Goal: Task Accomplishment & Management: Complete application form

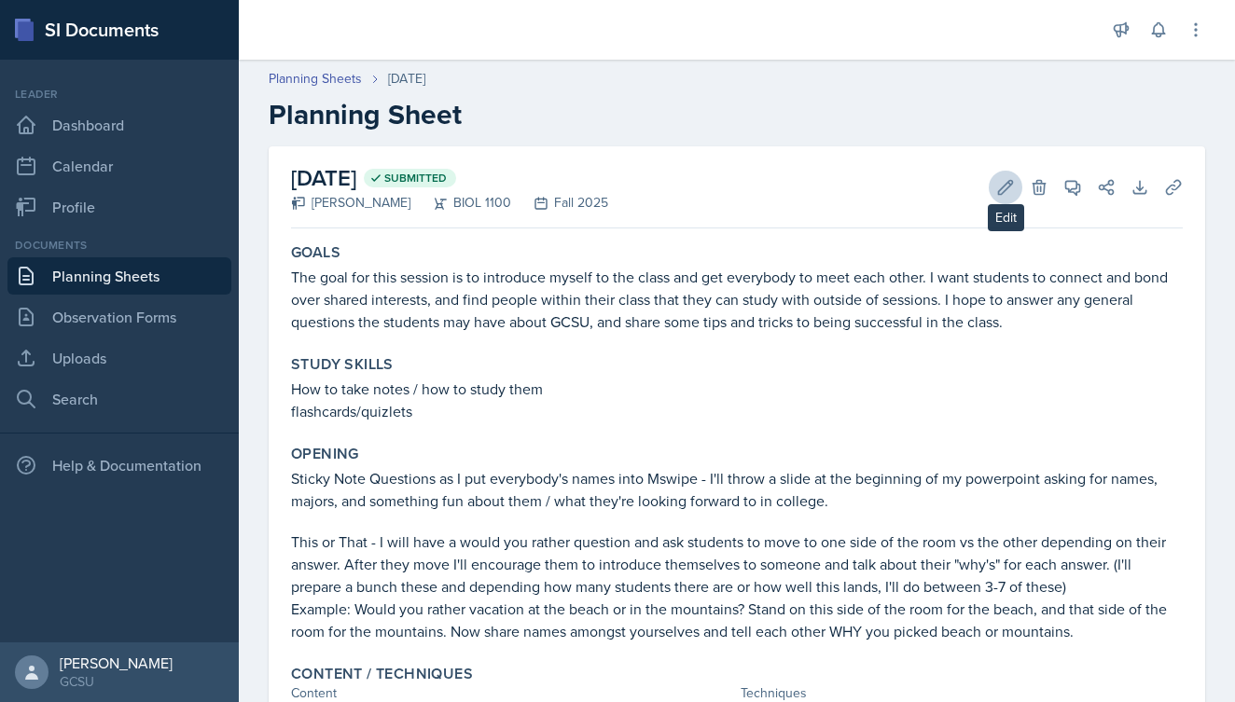
click at [995, 187] on button "Edit" at bounding box center [1006, 188] width 34 height 34
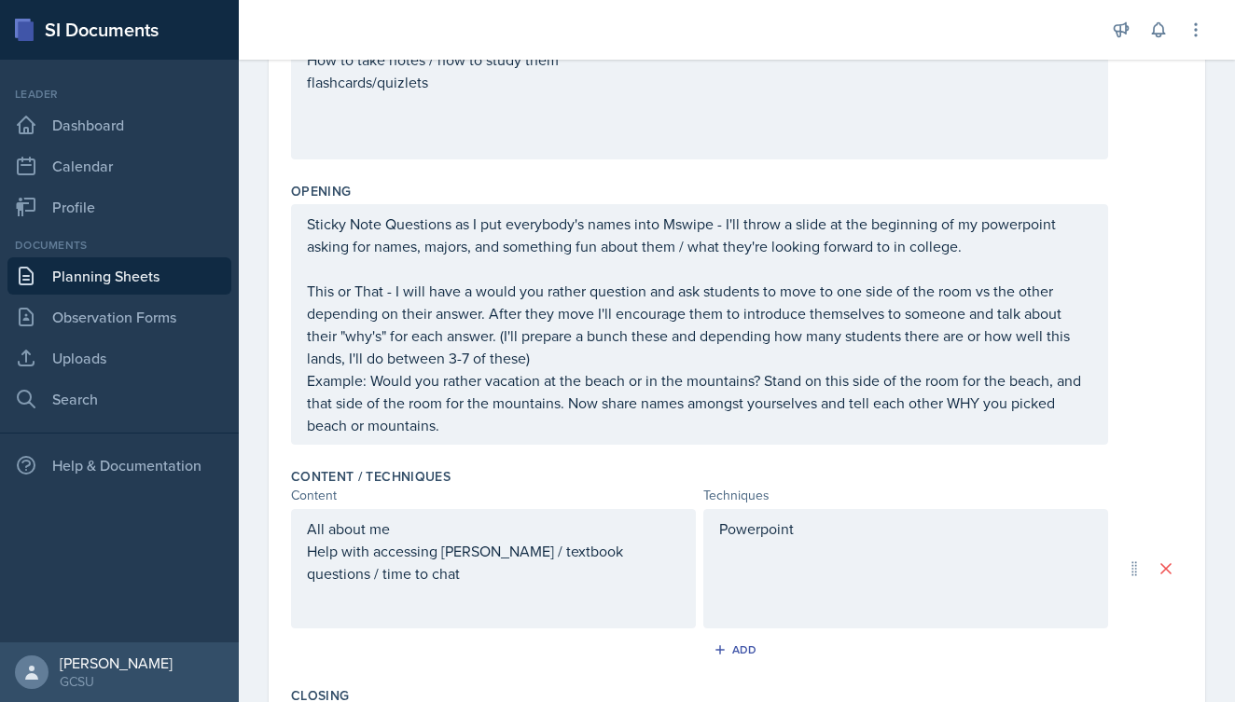
scroll to position [445, 0]
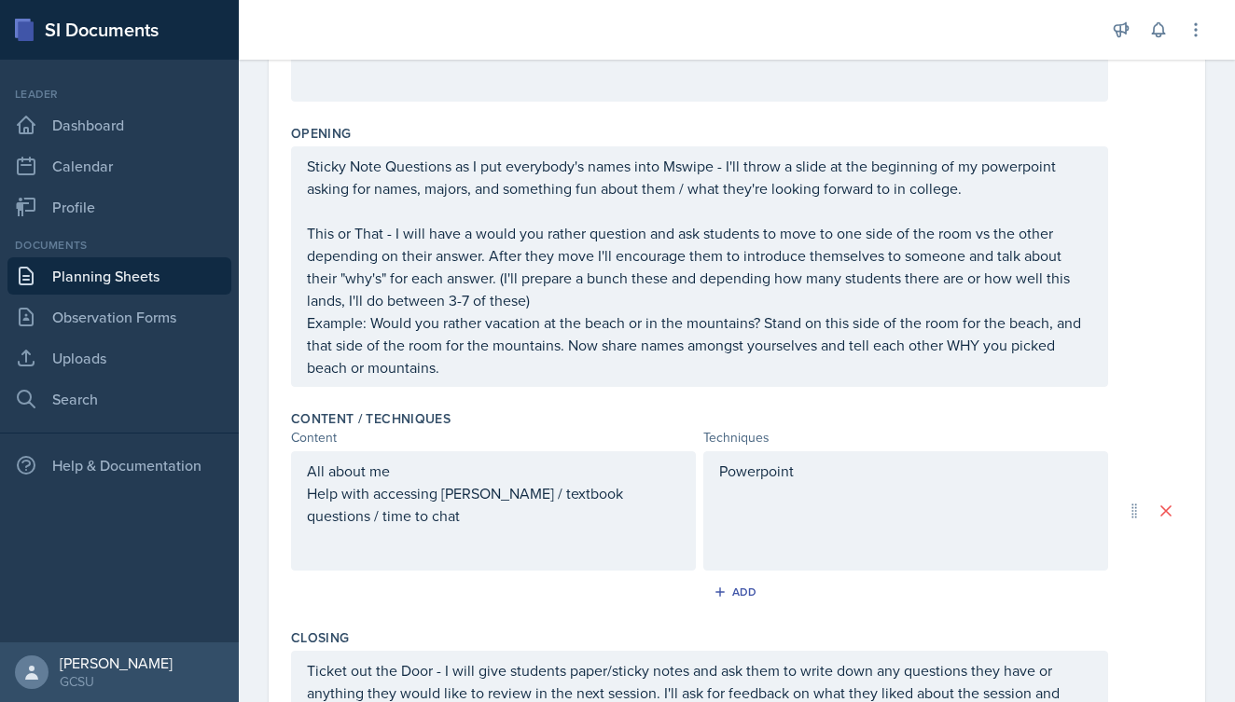
click at [819, 489] on div "Powerpoint" at bounding box center [905, 510] width 405 height 119
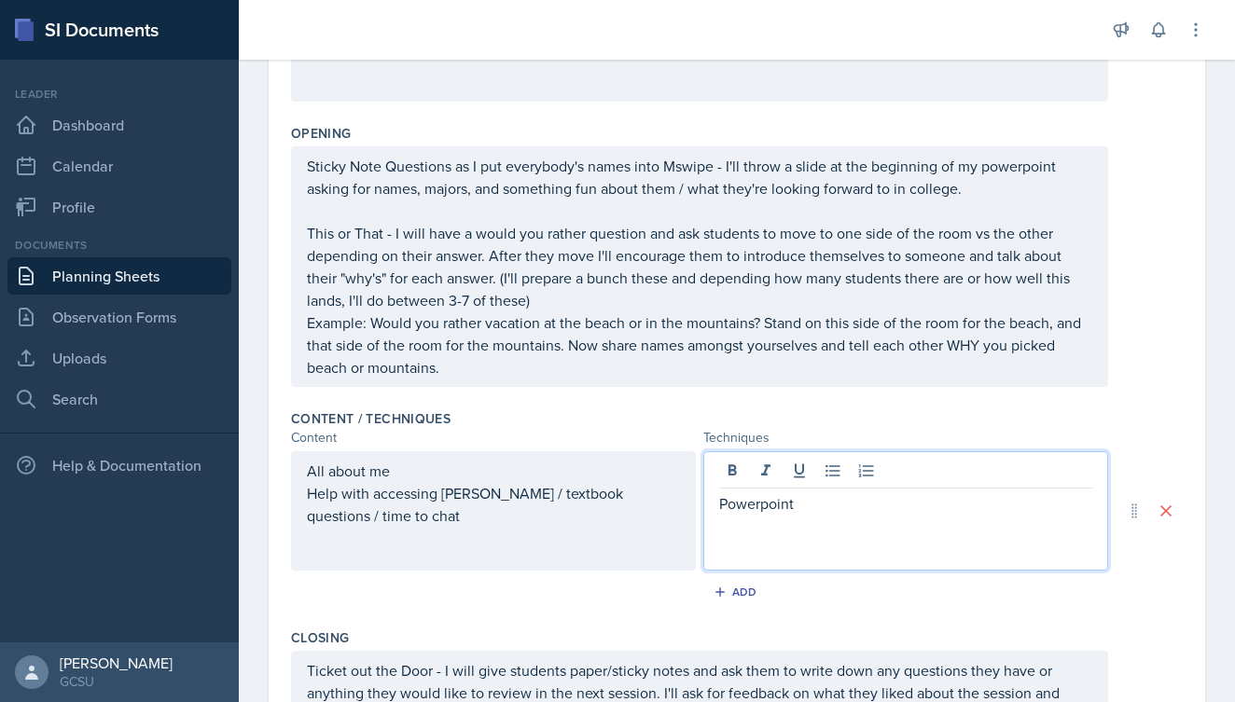
click at [821, 498] on p "Powerpoint" at bounding box center [905, 504] width 373 height 22
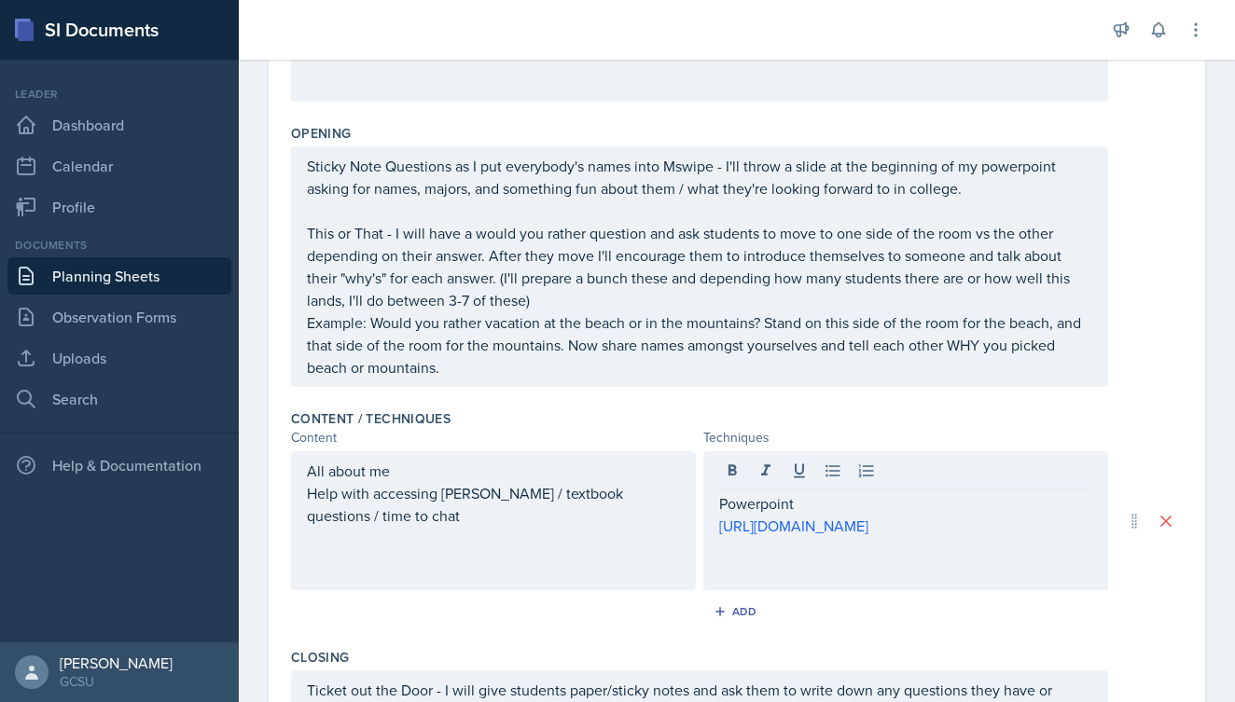
click at [1139, 438] on div "Content Techniques" at bounding box center [737, 438] width 892 height 20
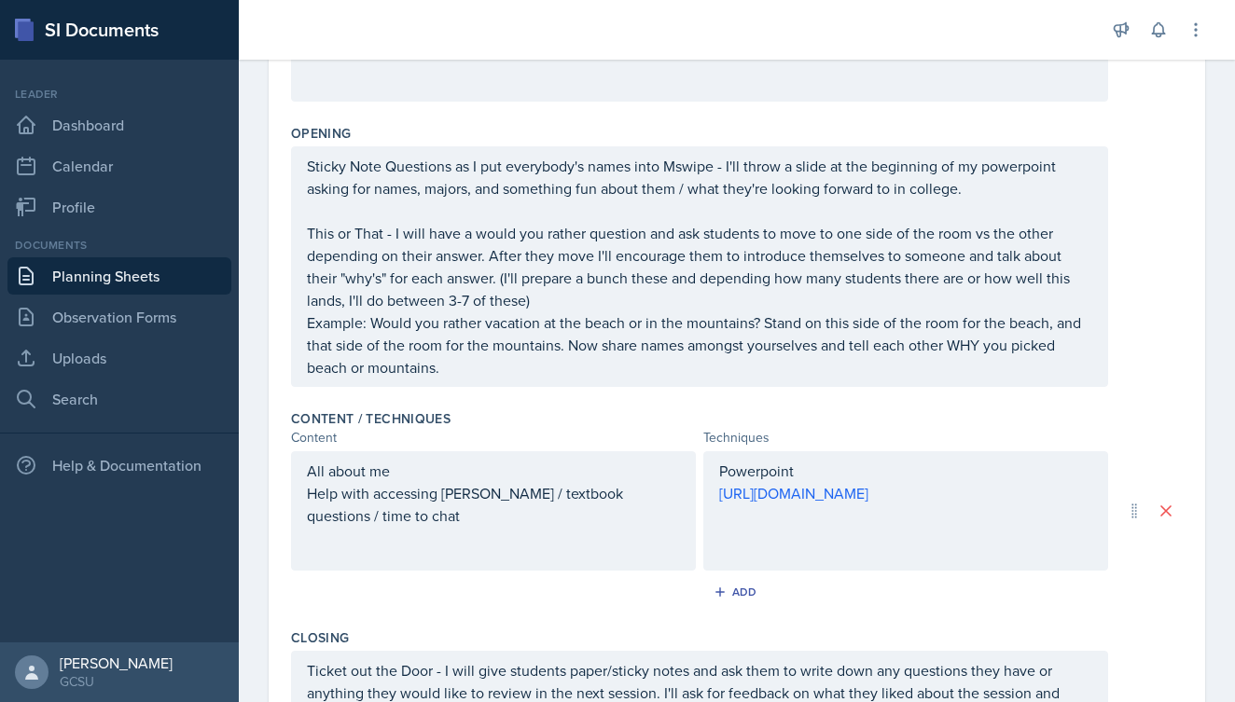
click at [1139, 438] on div "Content Techniques" at bounding box center [737, 438] width 892 height 20
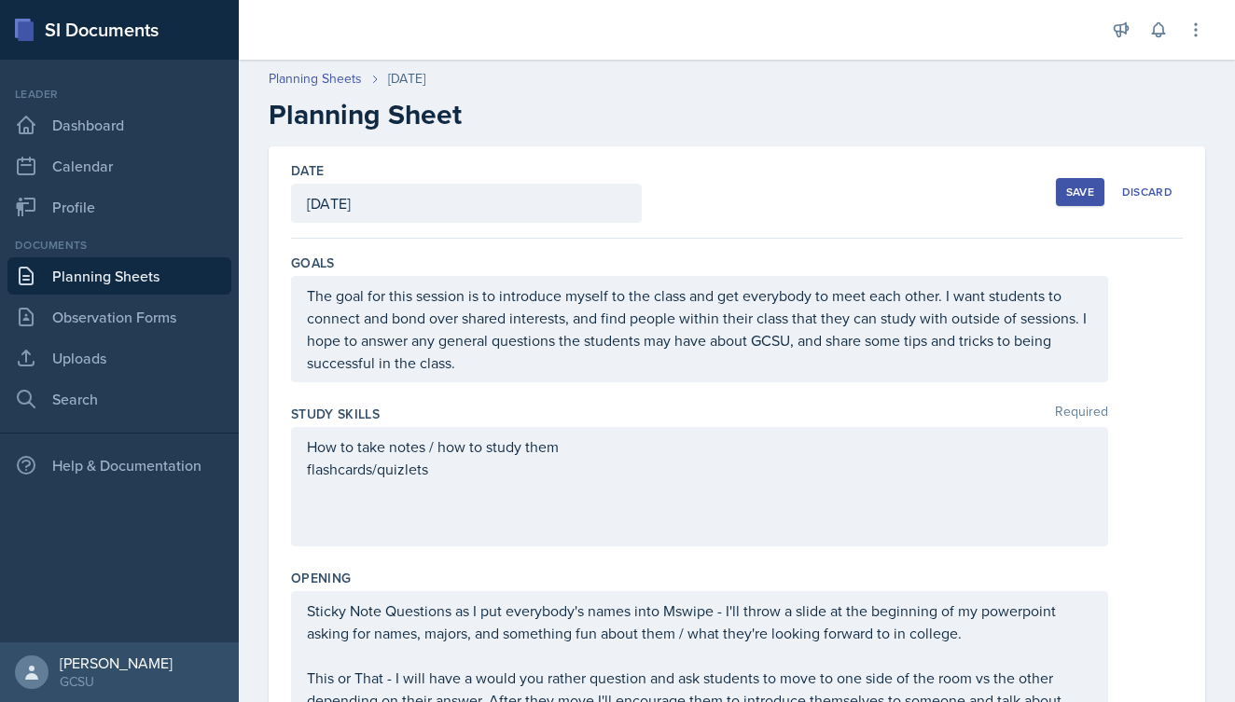
scroll to position [0, 0]
click at [1087, 183] on button "Save" at bounding box center [1080, 192] width 49 height 28
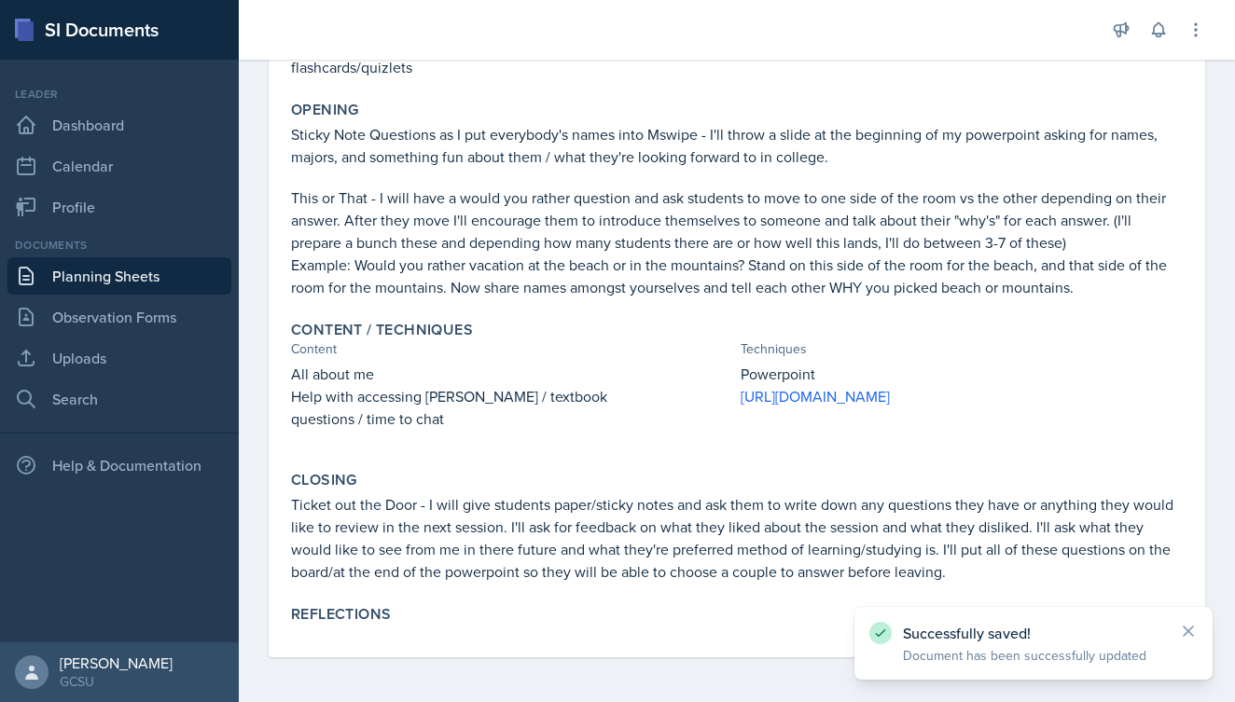
scroll to position [363, 0]
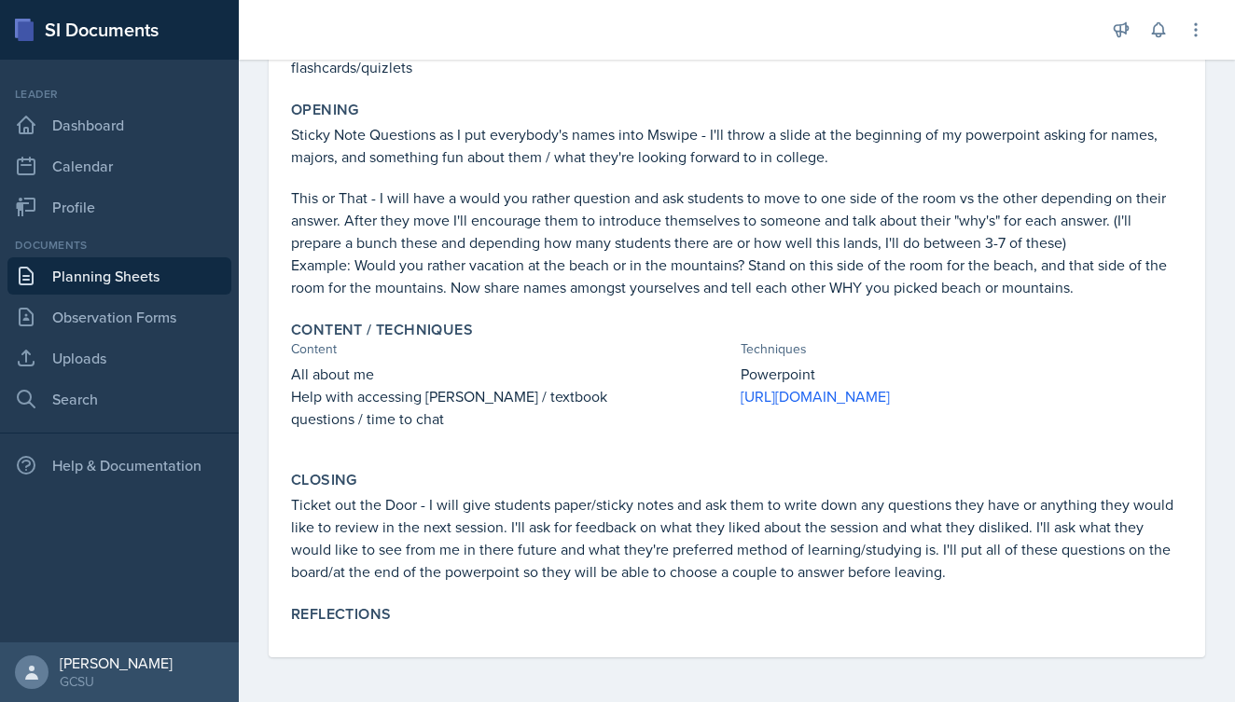
click at [1186, 633] on icon at bounding box center [1188, 631] width 9 height 9
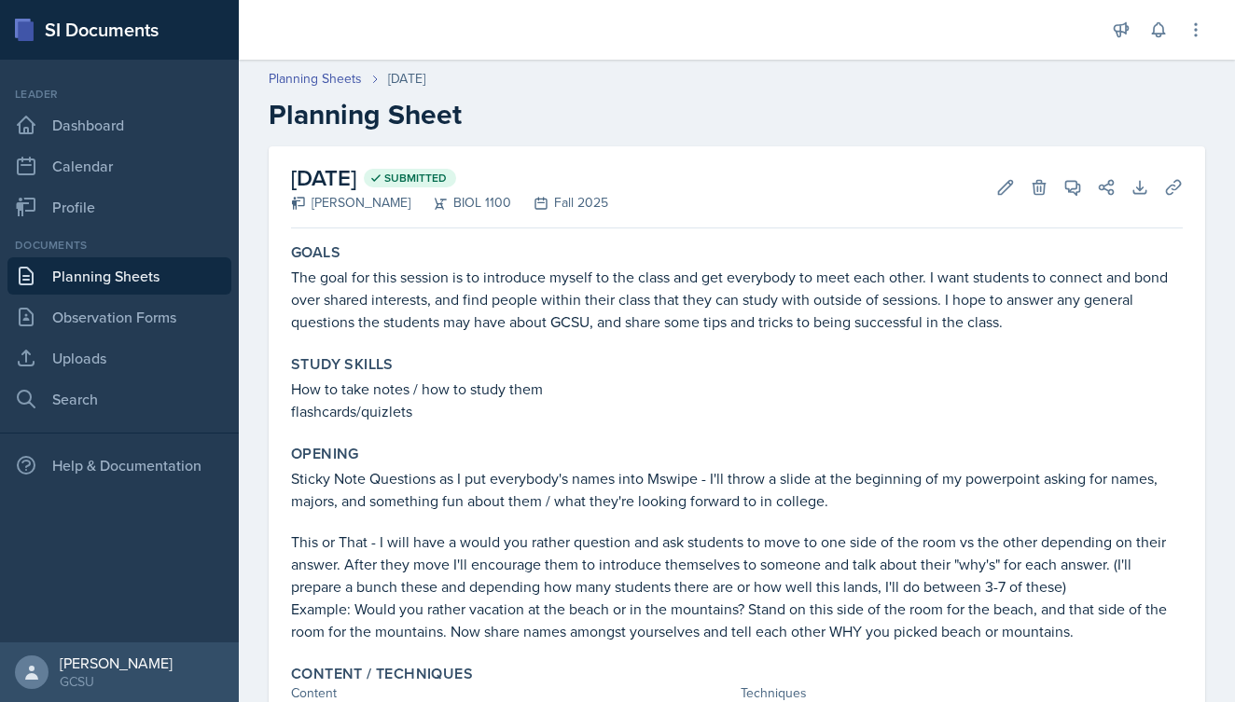
scroll to position [0, 0]
click at [80, 271] on link "Planning Sheets" at bounding box center [119, 275] width 224 height 37
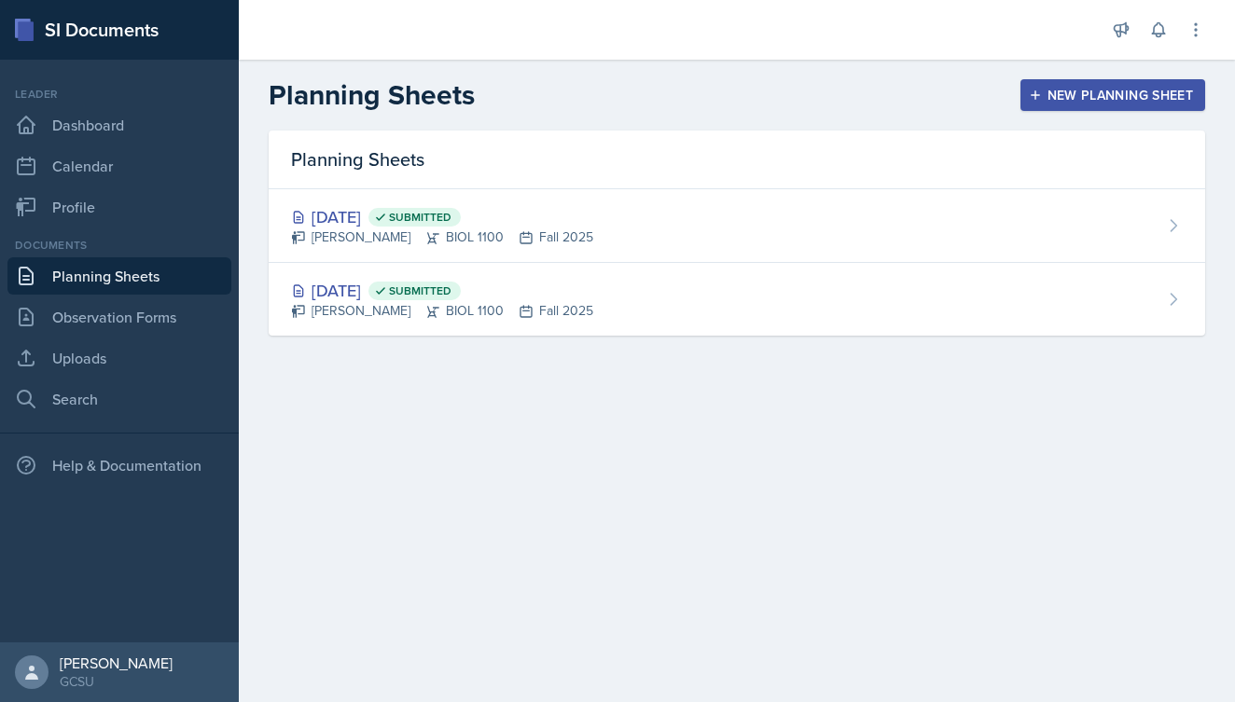
click at [1120, 88] on div "New Planning Sheet" at bounding box center [1113, 95] width 160 height 15
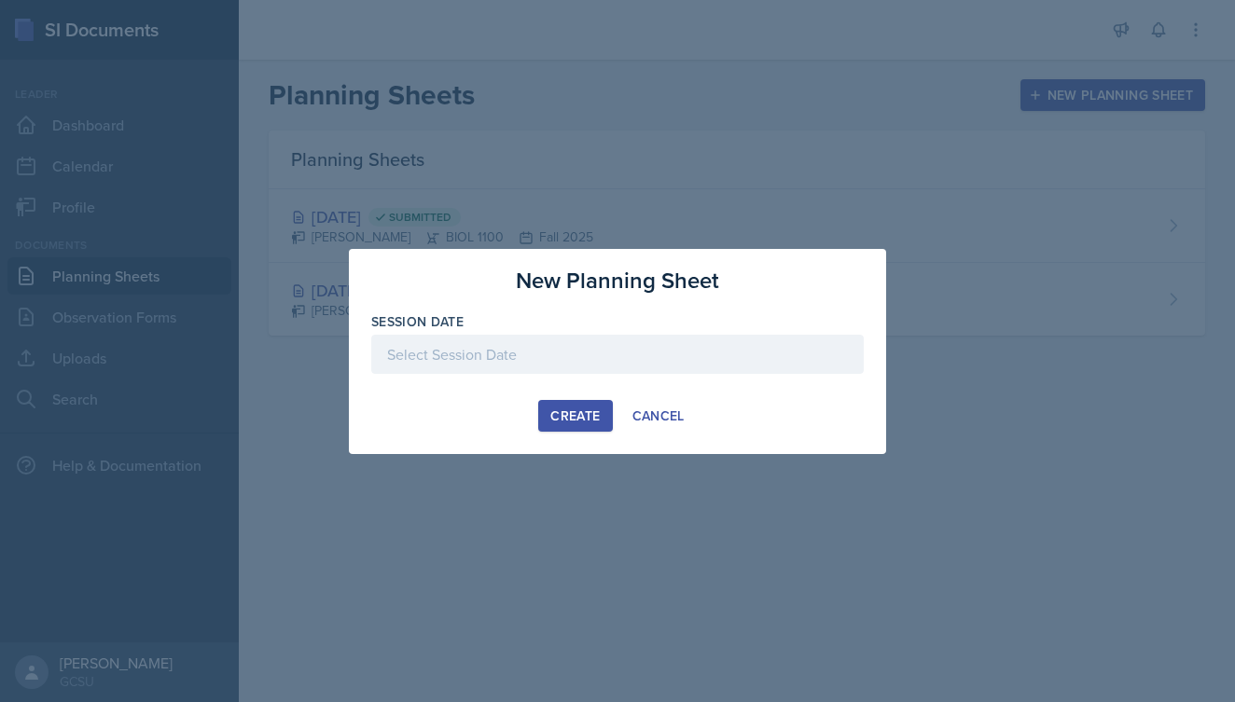
click at [532, 355] on div at bounding box center [617, 354] width 493 height 39
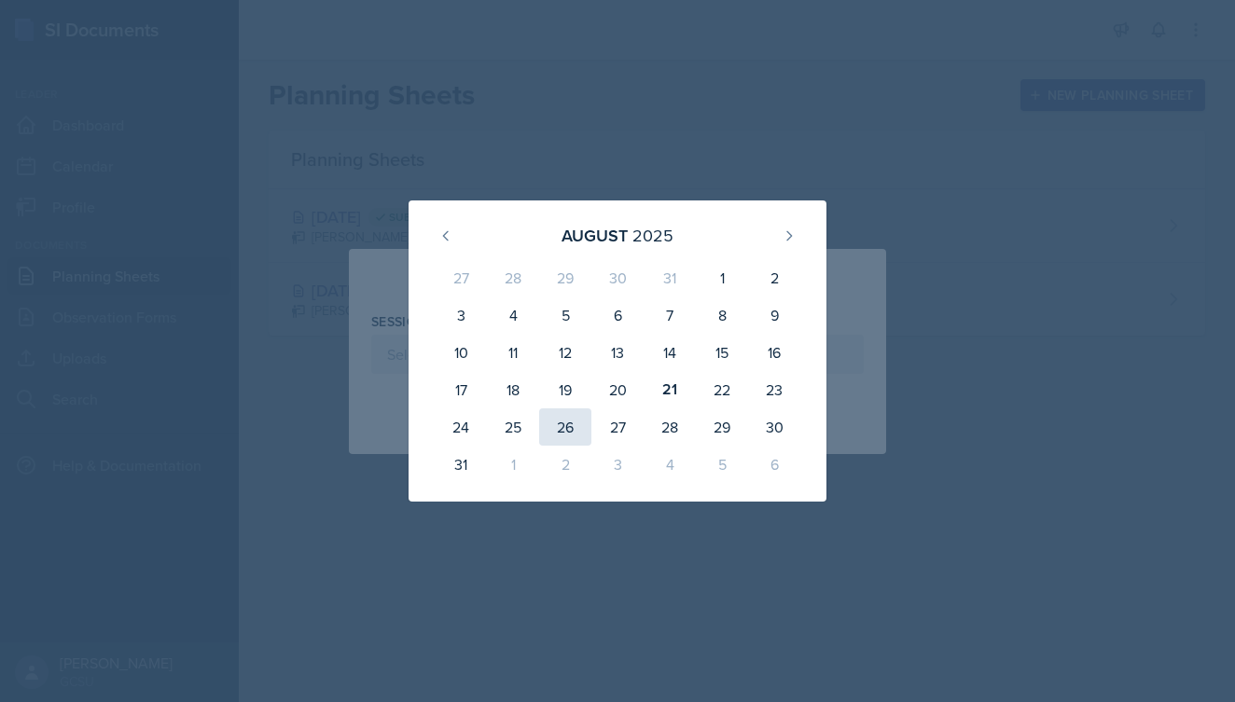
click at [549, 433] on div "26" at bounding box center [565, 427] width 52 height 37
type input "[DATE]"
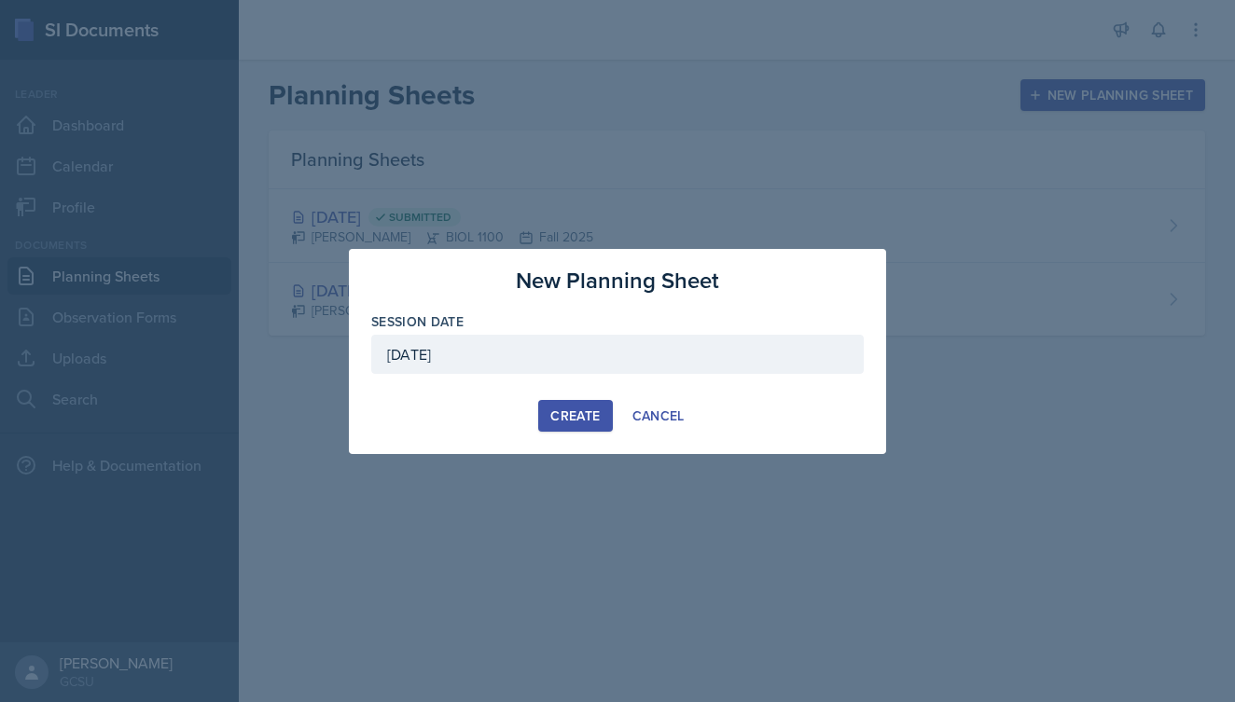
click at [585, 412] on div "Create" at bounding box center [574, 416] width 49 height 15
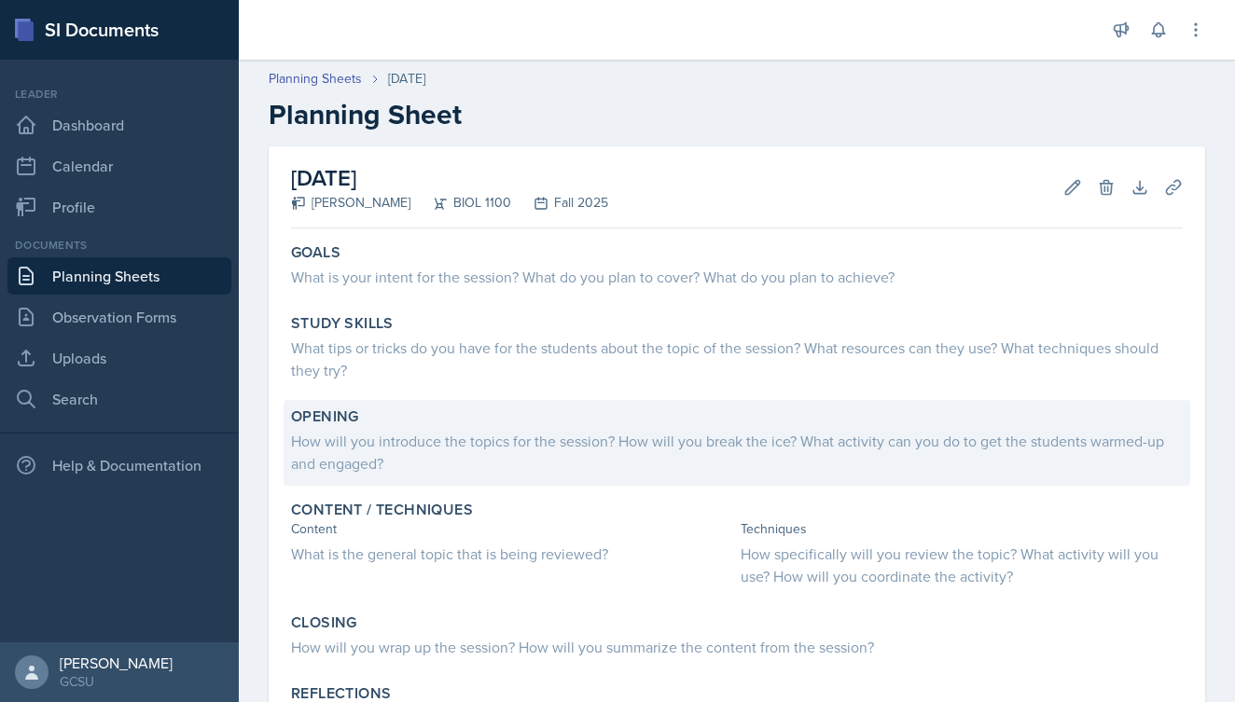
click at [462, 438] on div "How will you introduce the topics for the session? How will you break the ice? …" at bounding box center [737, 452] width 892 height 45
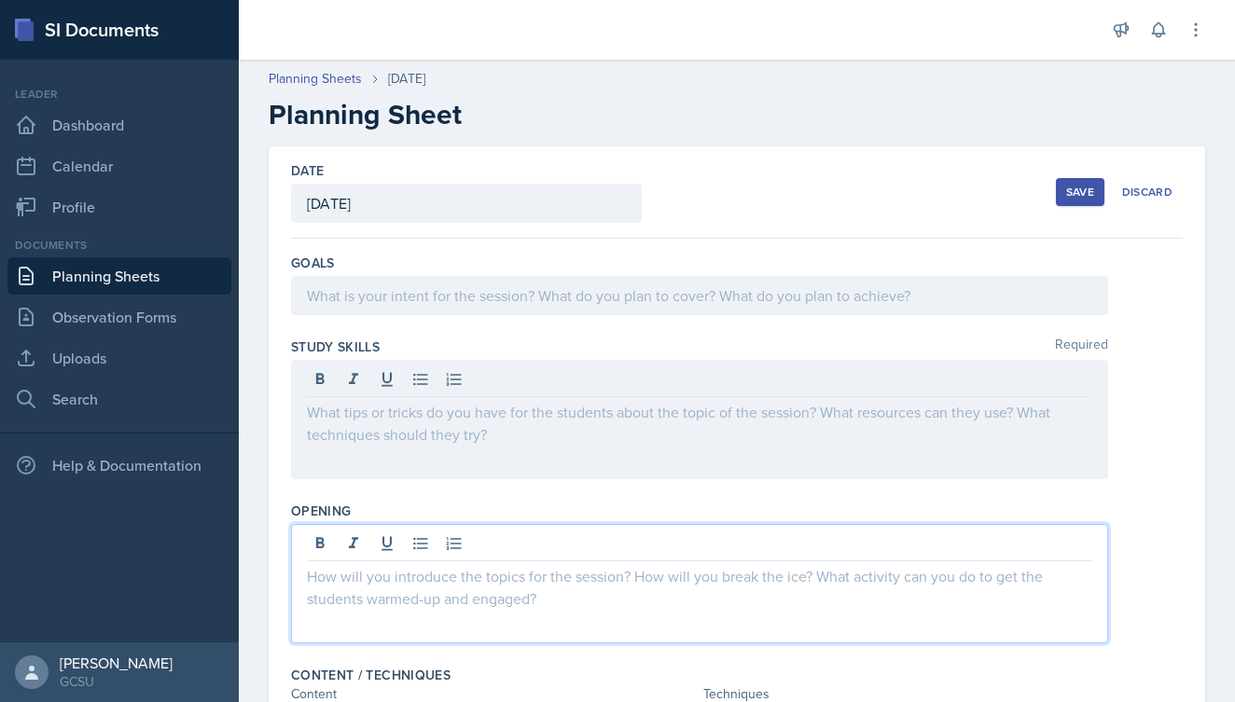
click at [429, 553] on div at bounding box center [699, 583] width 817 height 119
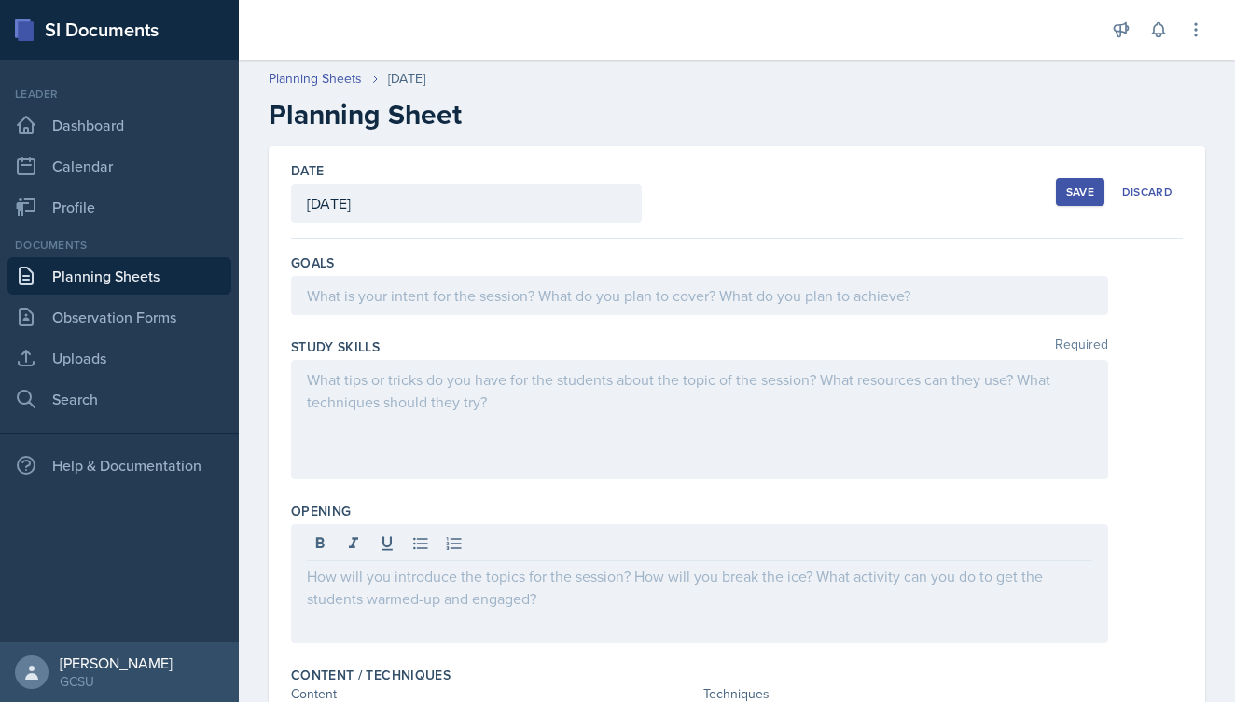
click at [537, 492] on div "Study Skills Required" at bounding box center [737, 412] width 892 height 164
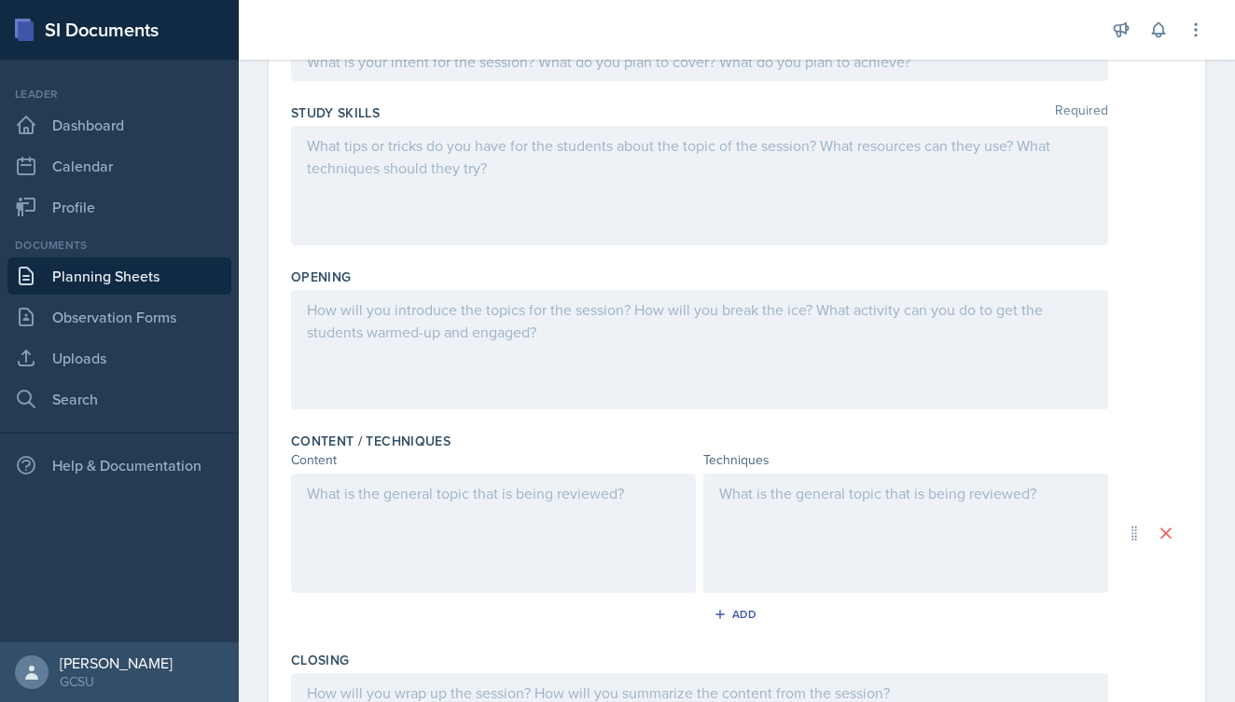
scroll to position [236, 0]
click at [516, 486] on div at bounding box center [493, 531] width 405 height 119
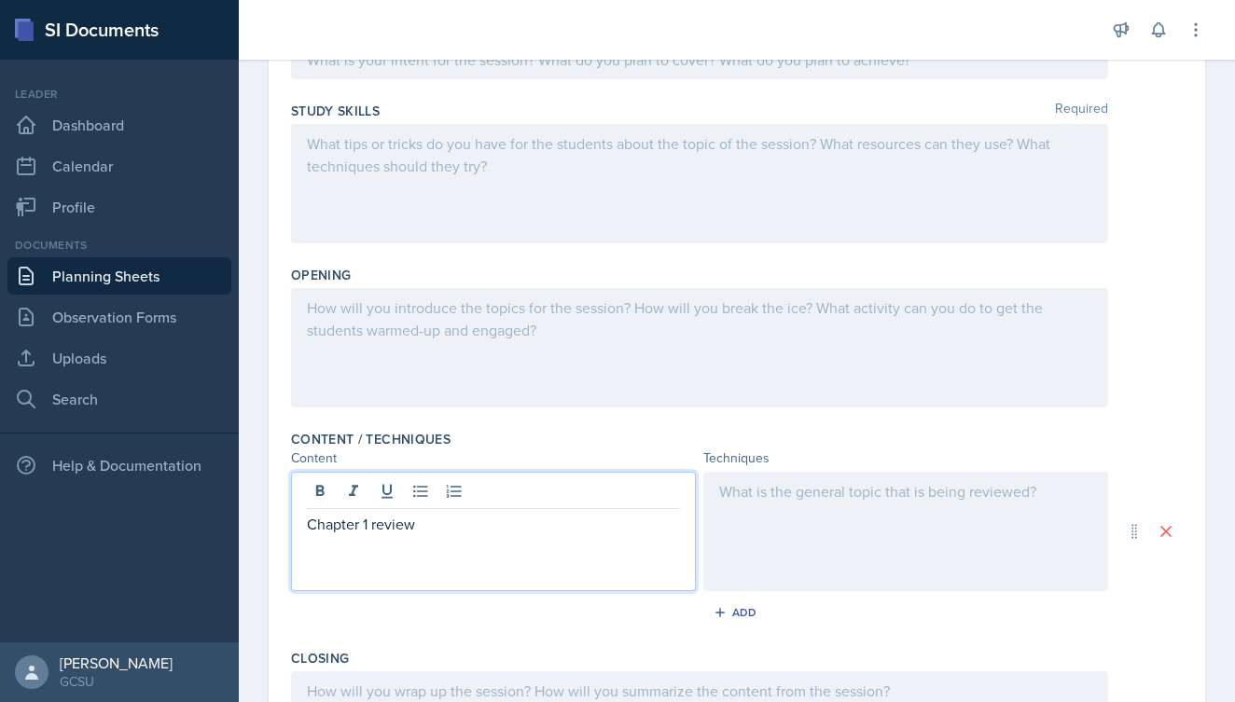
click at [488, 431] on div "Content / Techniques" at bounding box center [737, 439] width 892 height 19
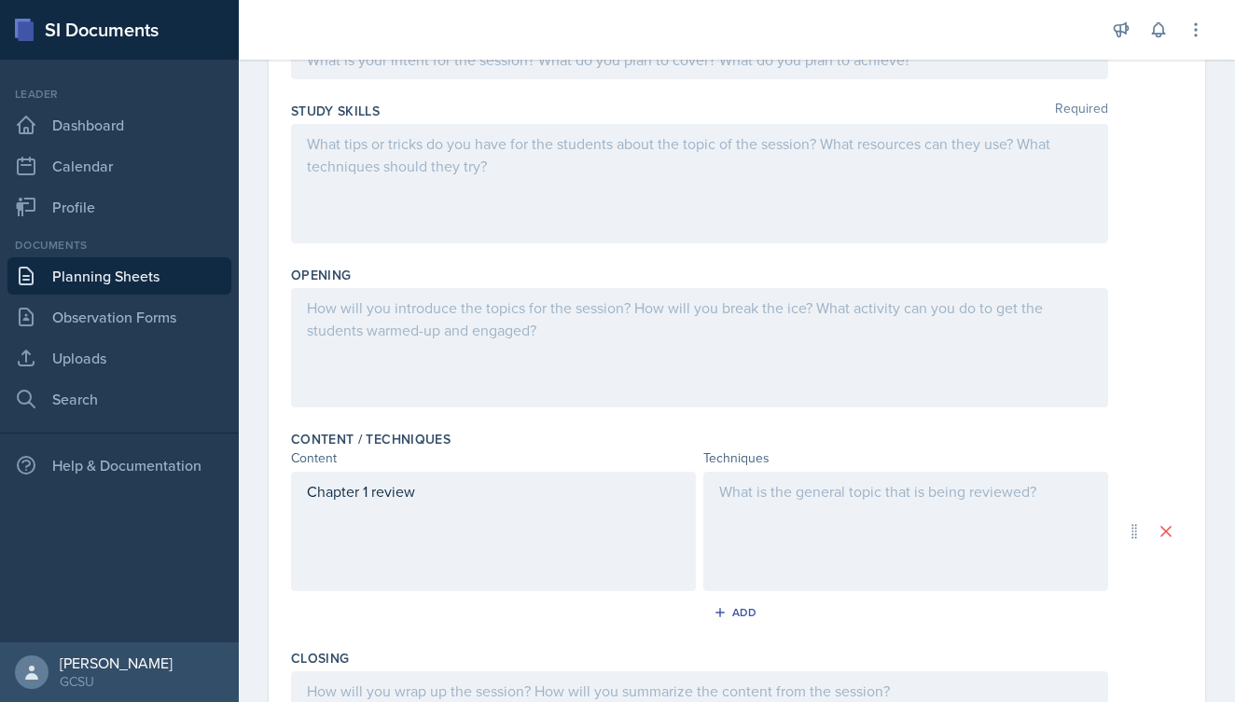
click at [474, 319] on div at bounding box center [699, 347] width 817 height 119
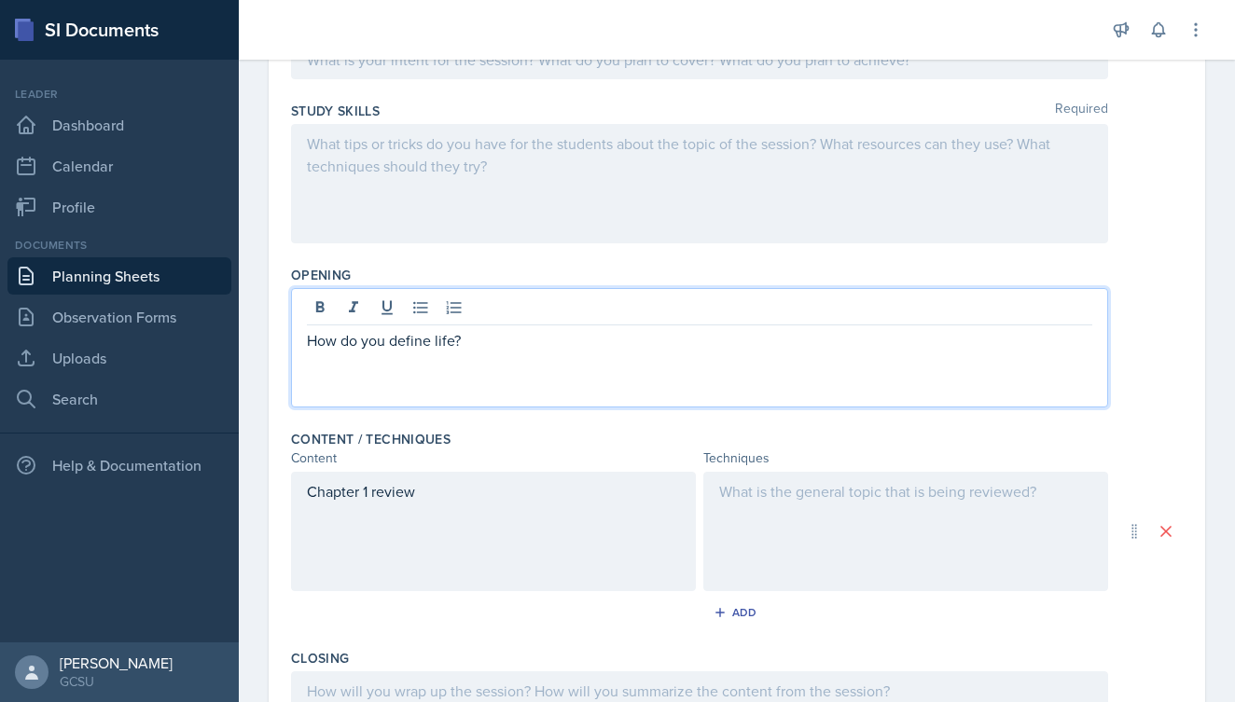
click at [740, 489] on div at bounding box center [905, 531] width 405 height 119
